Goal: Information Seeking & Learning: Learn about a topic

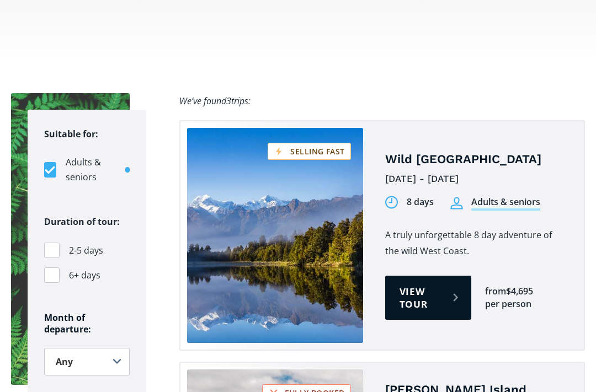
scroll to position [698, 0]
click at [440, 276] on link "View tour" at bounding box center [428, 298] width 86 height 44
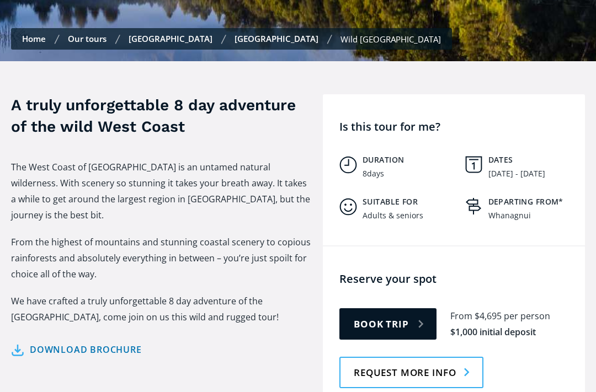
scroll to position [968, 0]
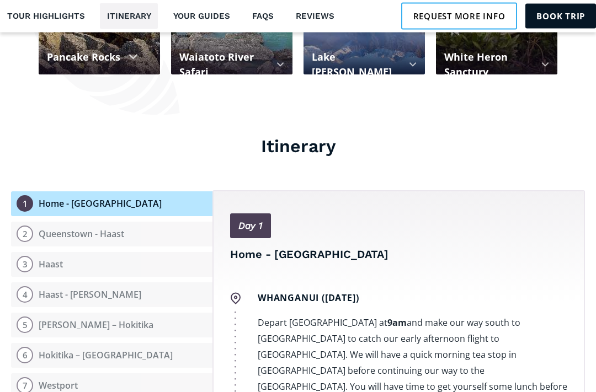
scroll to position [1238, 0]
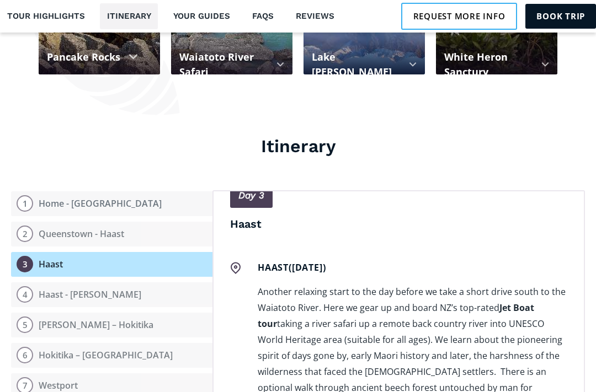
scroll to position [1185, 0]
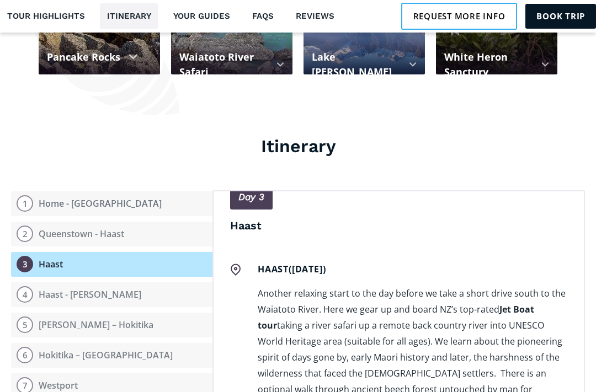
click at [580, 319] on div "Day 1 Home - Queenstown Whanganui (September 18th) Depart Whanganui Racecourse …" at bounding box center [398, 355] width 372 height 331
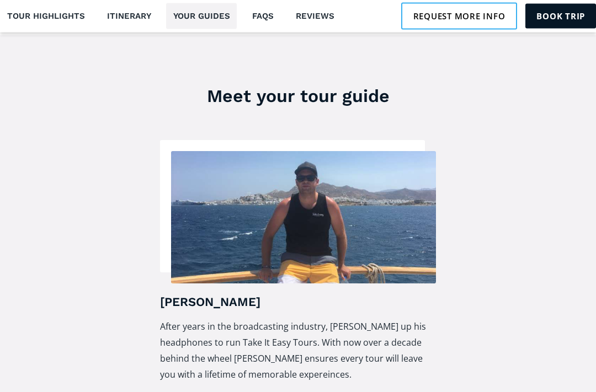
scroll to position [2091, 0]
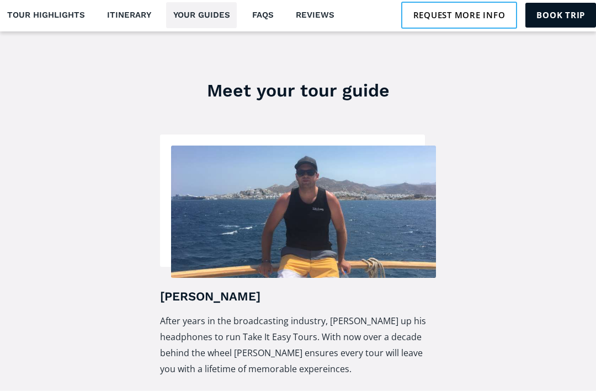
click at [261, 147] on img at bounding box center [303, 213] width 265 height 132
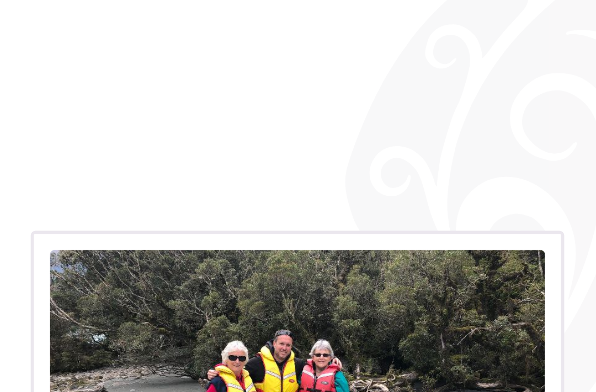
scroll to position [1629, 0]
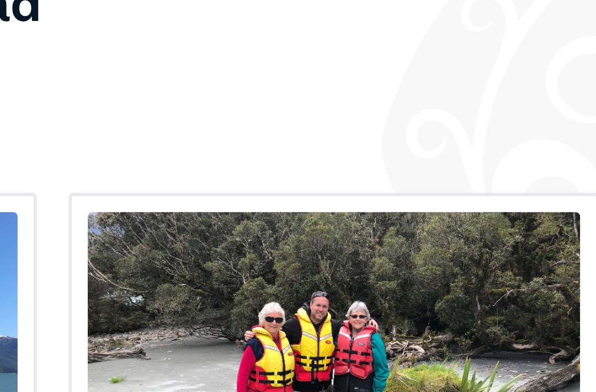
scroll to position [1636, 0]
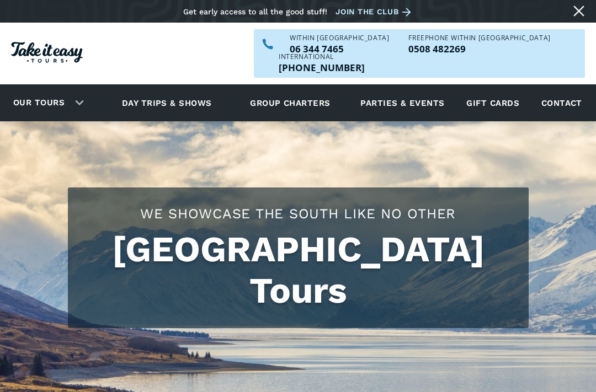
scroll to position [730, 0]
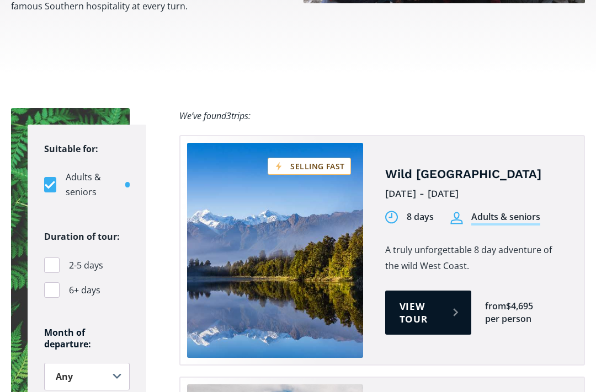
scroll to position [668, 0]
